Goal: Navigation & Orientation: Go to known website

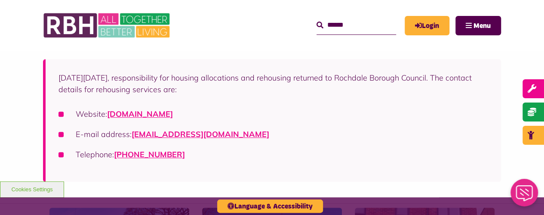
scroll to position [172, 0]
click at [173, 111] on link "[DOMAIN_NAME]" at bounding box center [140, 113] width 66 height 10
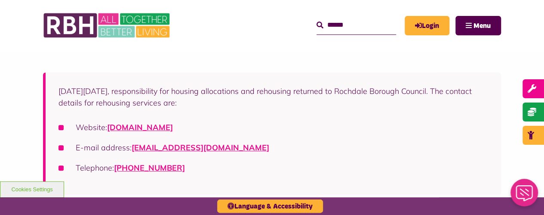
scroll to position [172, 0]
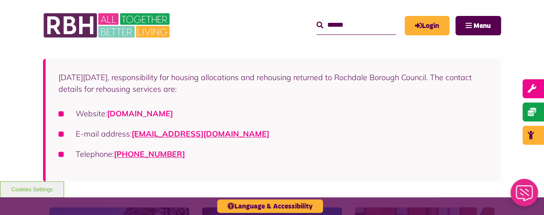
click at [163, 112] on link "[DOMAIN_NAME]" at bounding box center [140, 113] width 66 height 10
